Goal: Transaction & Acquisition: Register for event/course

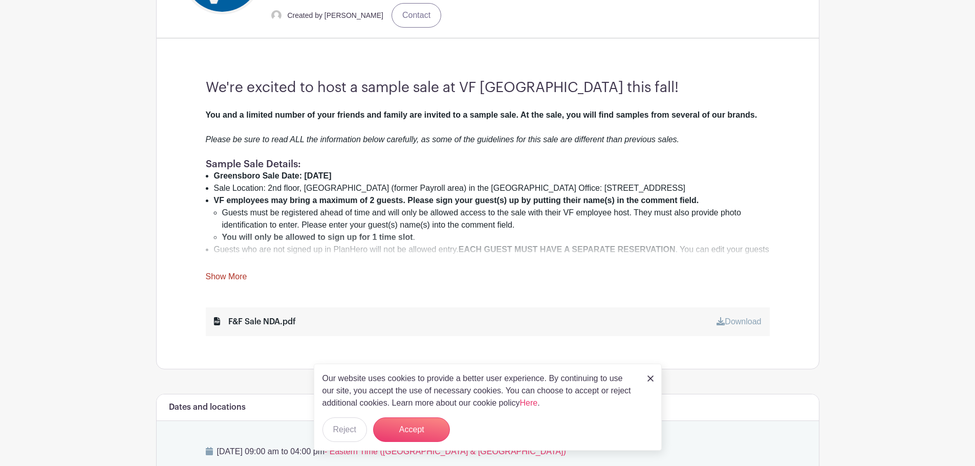
scroll to position [358, 0]
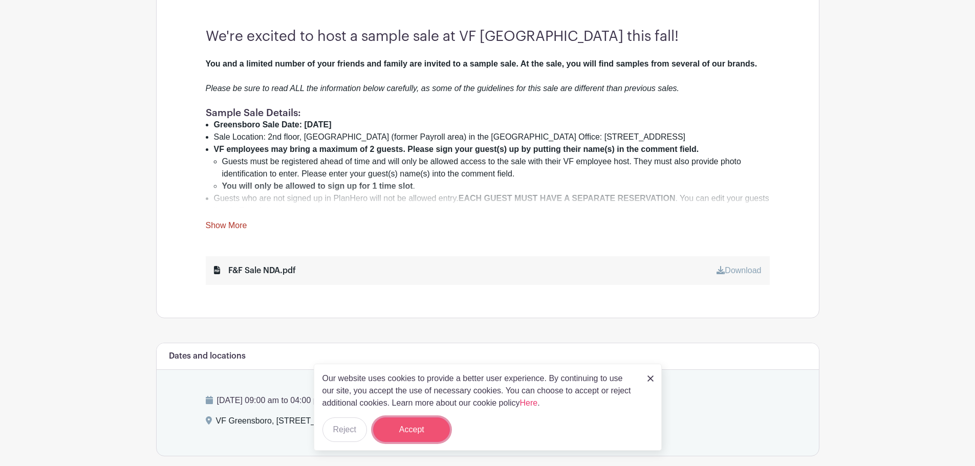
click at [405, 427] on button "Accept" at bounding box center [411, 430] width 77 height 25
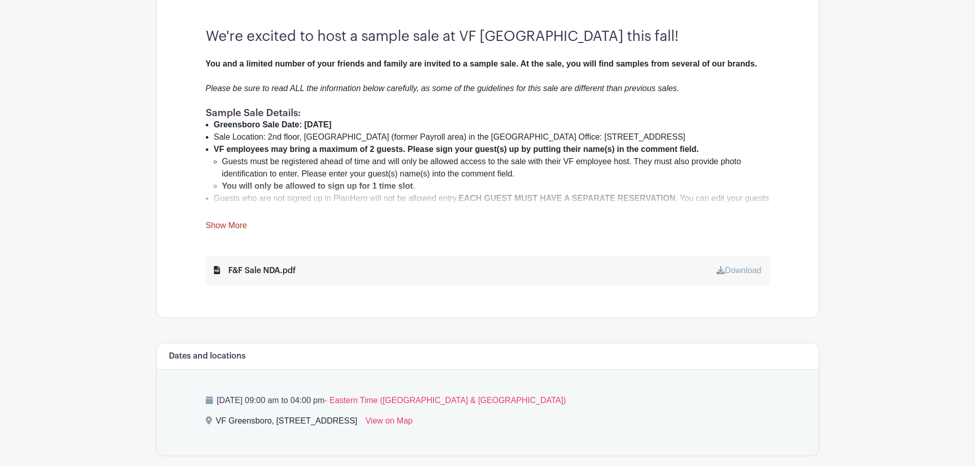
click at [229, 218] on div "You and a limited number of your friends and family are invited to a sample sal…" at bounding box center [488, 145] width 564 height 174
click at [230, 222] on link "Show More" at bounding box center [226, 227] width 41 height 13
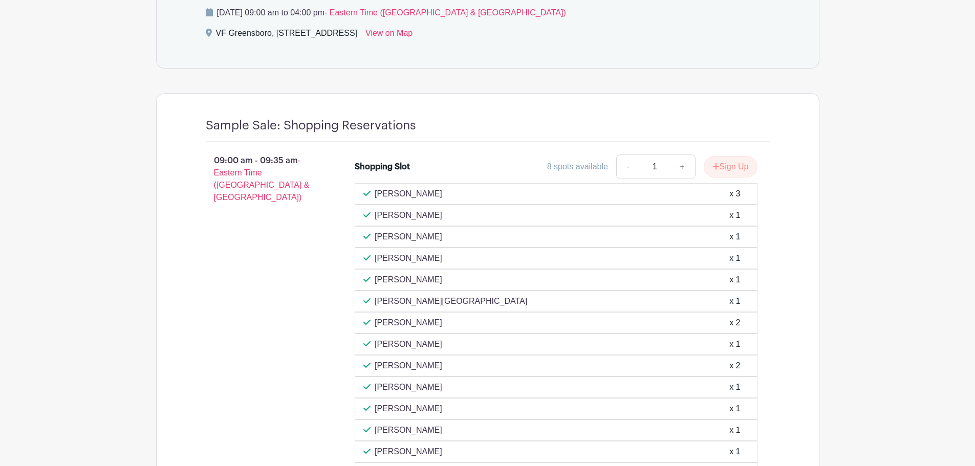
scroll to position [1228, 0]
click at [739, 157] on button "Sign Up" at bounding box center [731, 167] width 54 height 21
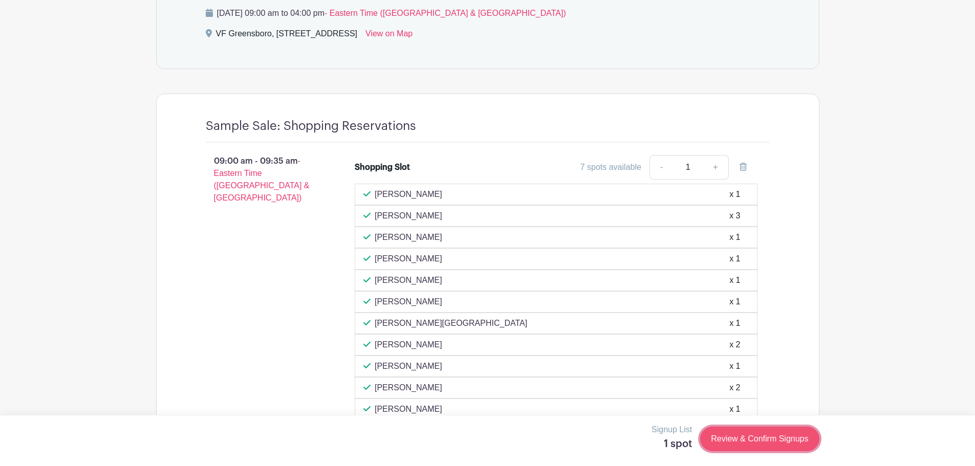
click at [776, 442] on link "Review & Confirm Signups" at bounding box center [759, 439] width 119 height 25
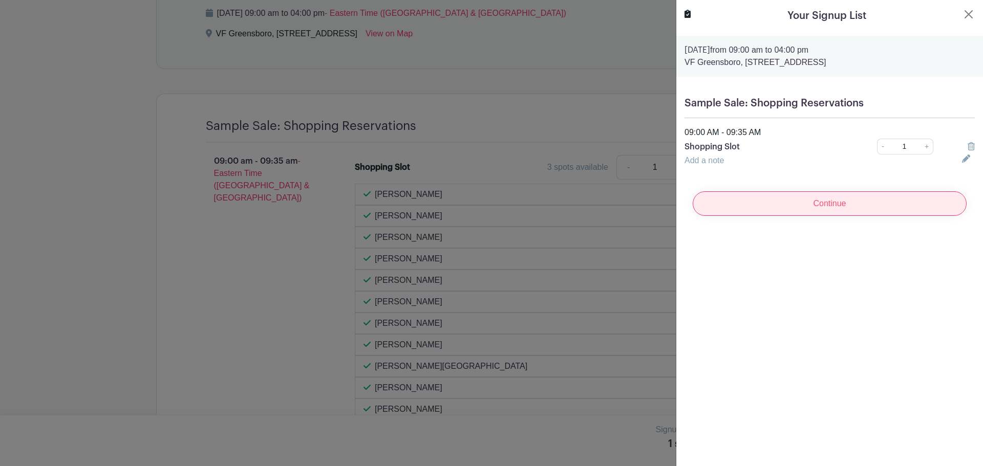
click at [849, 209] on input "Continue" at bounding box center [830, 203] width 274 height 25
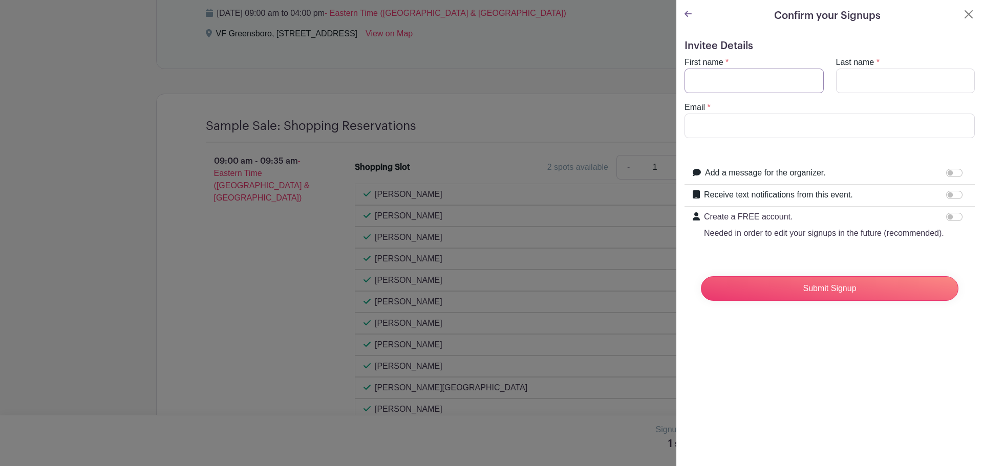
click at [723, 90] on input "First name" at bounding box center [753, 81] width 139 height 25
type input "Audrey"
type input "Schmelzer"
type input "audrey_schmelzer@vfc.com"
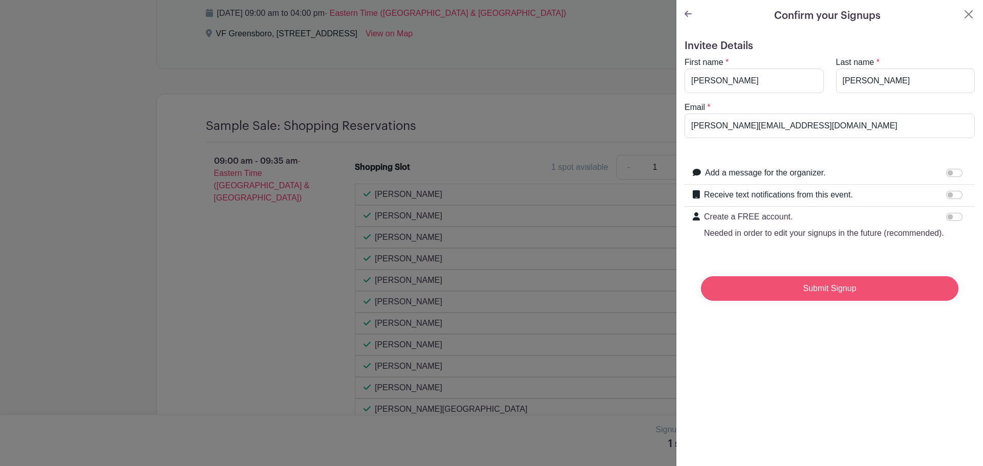
click at [845, 301] on input "Submit Signup" at bounding box center [829, 288] width 257 height 25
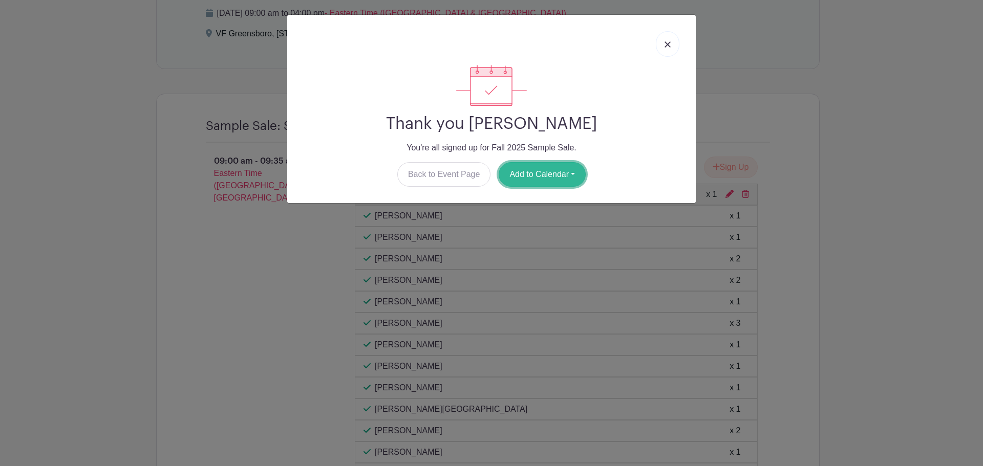
click at [514, 174] on button "Add to Calendar" at bounding box center [542, 174] width 87 height 25
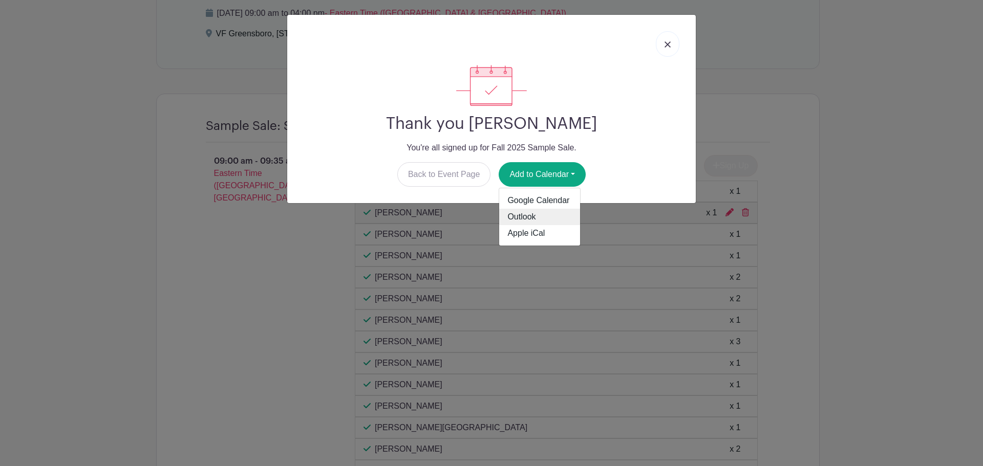
click at [514, 213] on link "Outlook" at bounding box center [539, 217] width 81 height 16
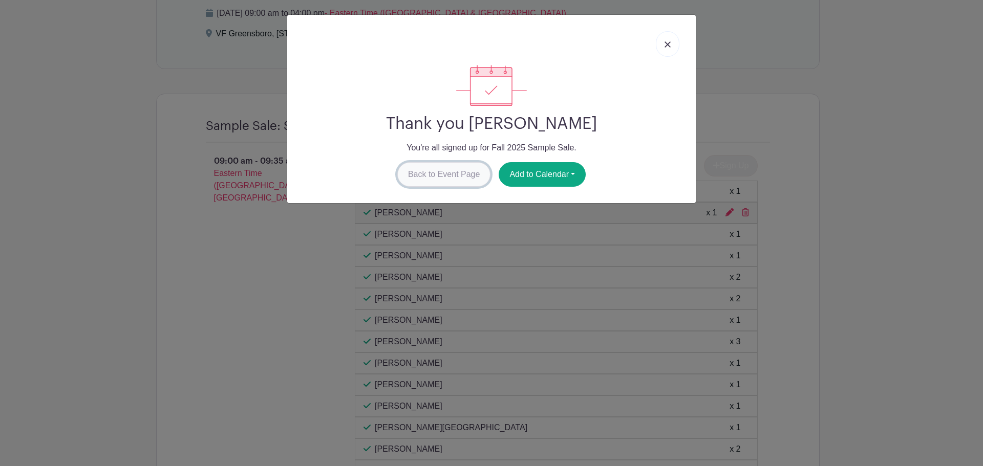
click at [442, 164] on link "Back to Event Page" at bounding box center [444, 174] width 94 height 25
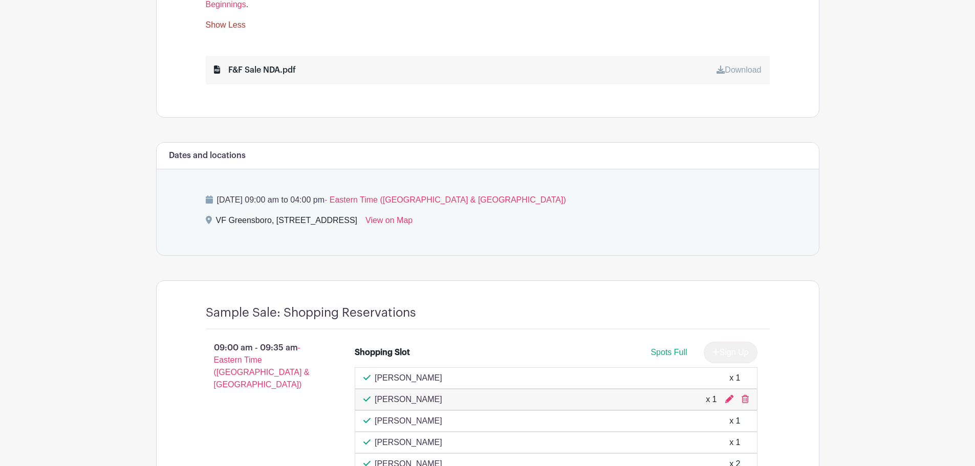
scroll to position [1024, 0]
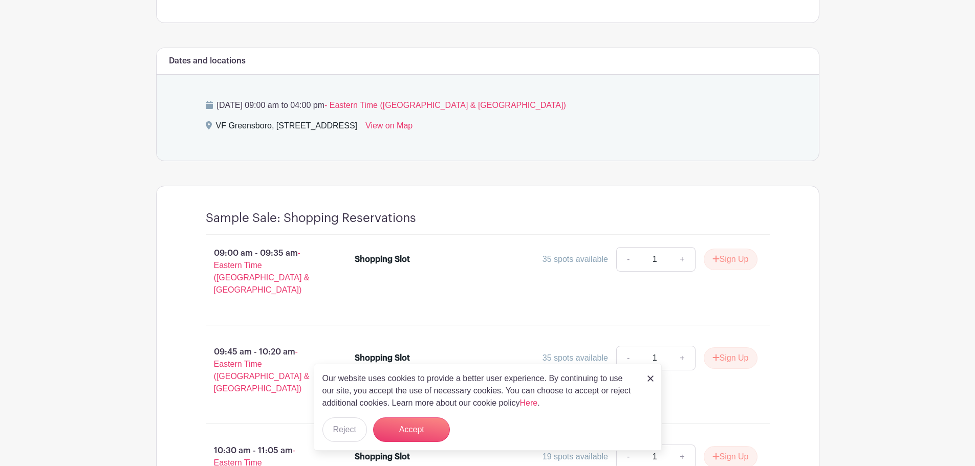
scroll to position [665, 0]
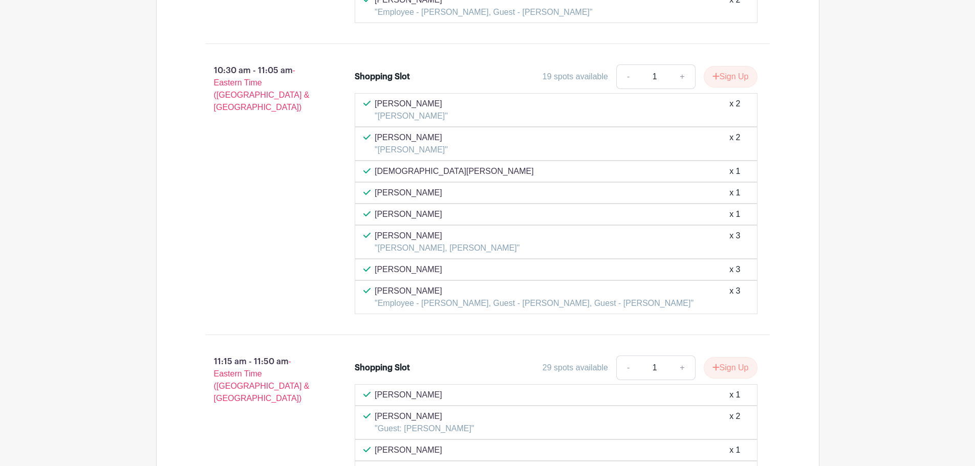
scroll to position [2099, 0]
